Goal: Task Accomplishment & Management: Use online tool/utility

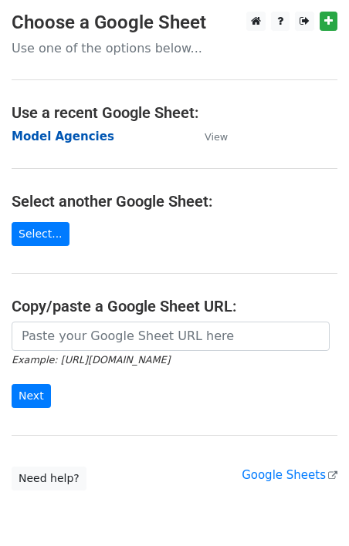
click at [71, 136] on strong "Model Agencies" at bounding box center [63, 137] width 103 height 14
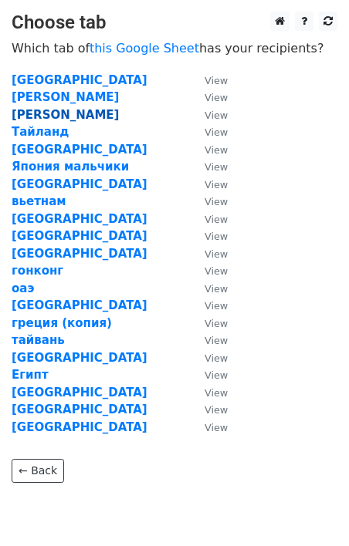
click at [27, 118] on strong "[PERSON_NAME]" at bounding box center [65, 115] width 107 height 14
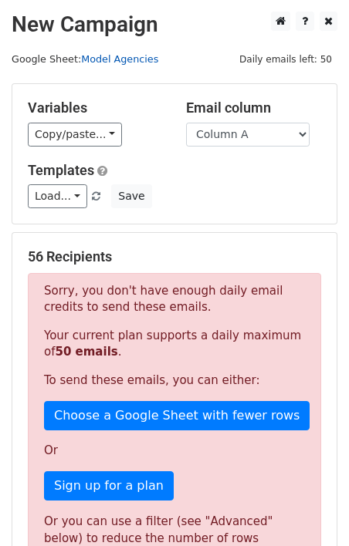
click at [121, 59] on link "Model Agencies" at bounding box center [119, 59] width 77 height 12
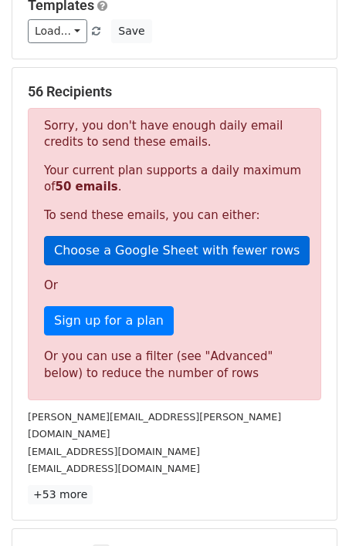
scroll to position [166, 0]
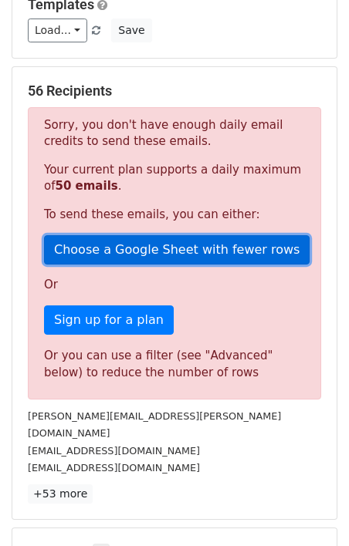
click at [215, 245] on link "Choose a Google Sheet with fewer rows" at bounding box center [176, 249] width 265 height 29
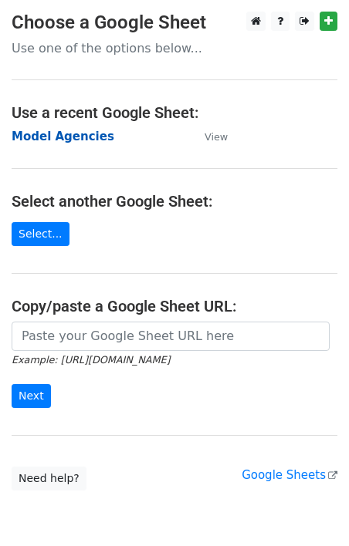
click at [96, 137] on strong "Model Agencies" at bounding box center [63, 137] width 103 height 14
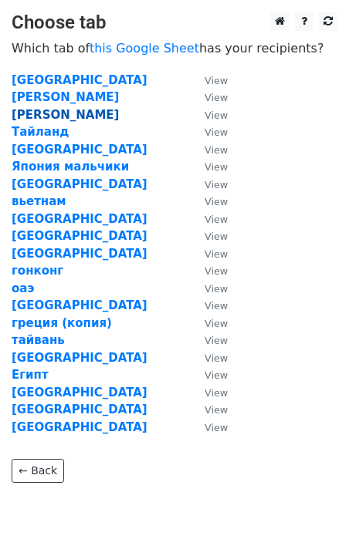
click at [31, 117] on strong "[PERSON_NAME]" at bounding box center [65, 115] width 107 height 14
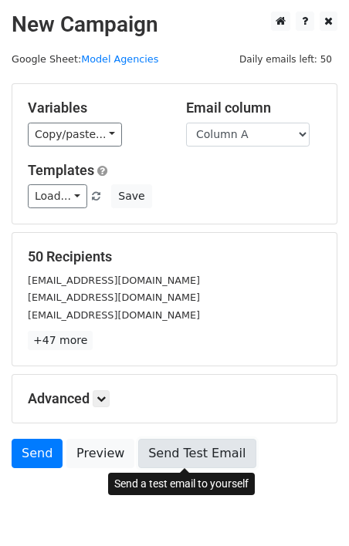
click at [198, 449] on link "Send Test Email" at bounding box center [196, 453] width 117 height 29
